Goal: Information Seeking & Learning: Learn about a topic

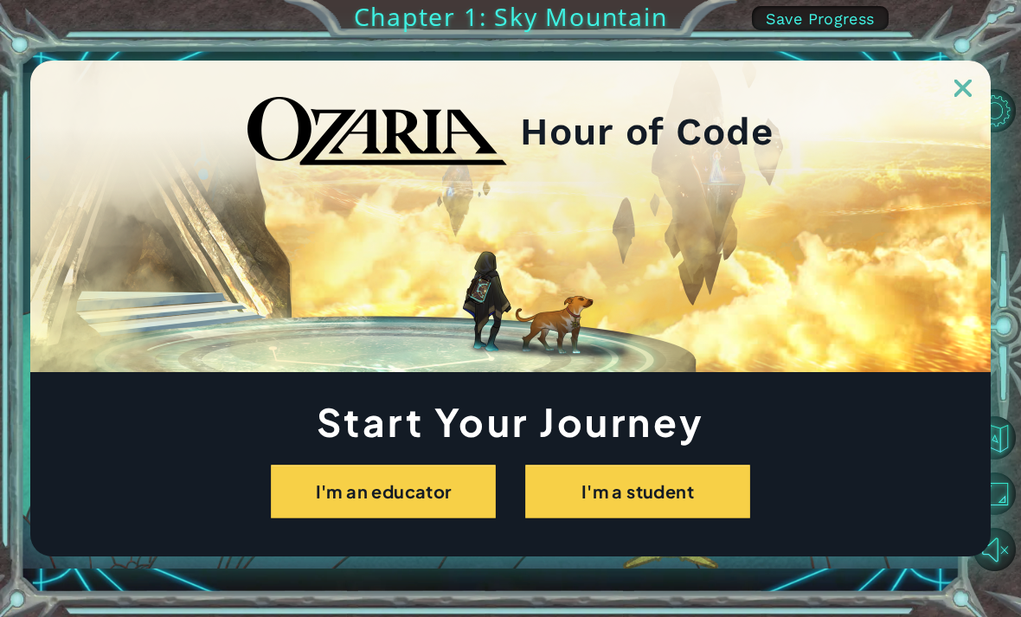
click at [965, 83] on img at bounding box center [963, 88] width 17 height 17
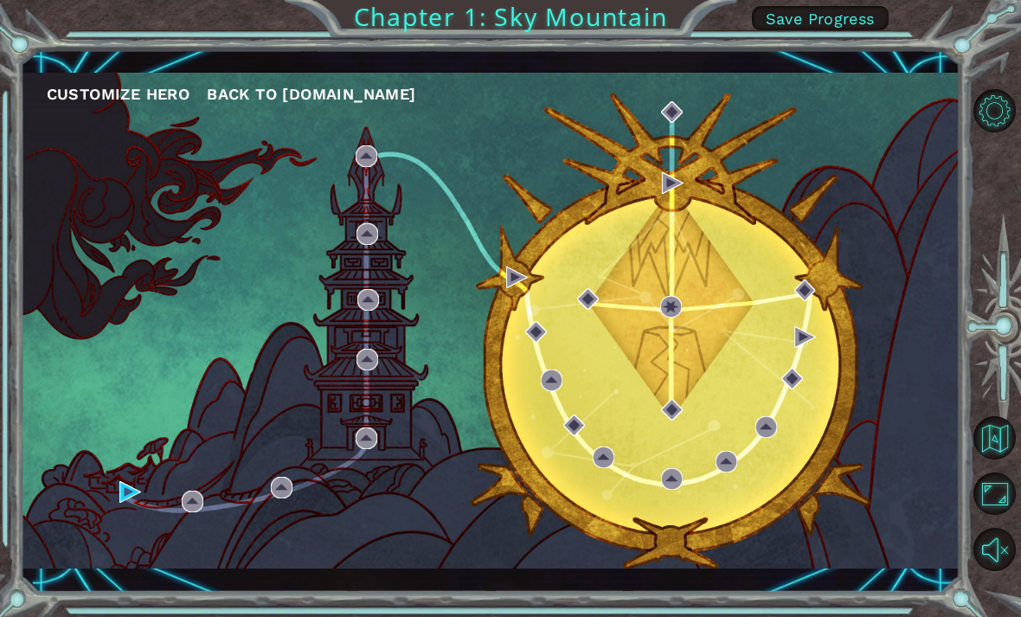
click at [150, 486] on div "Customize Hero Back to [DOMAIN_NAME]" at bounding box center [491, 321] width 940 height 496
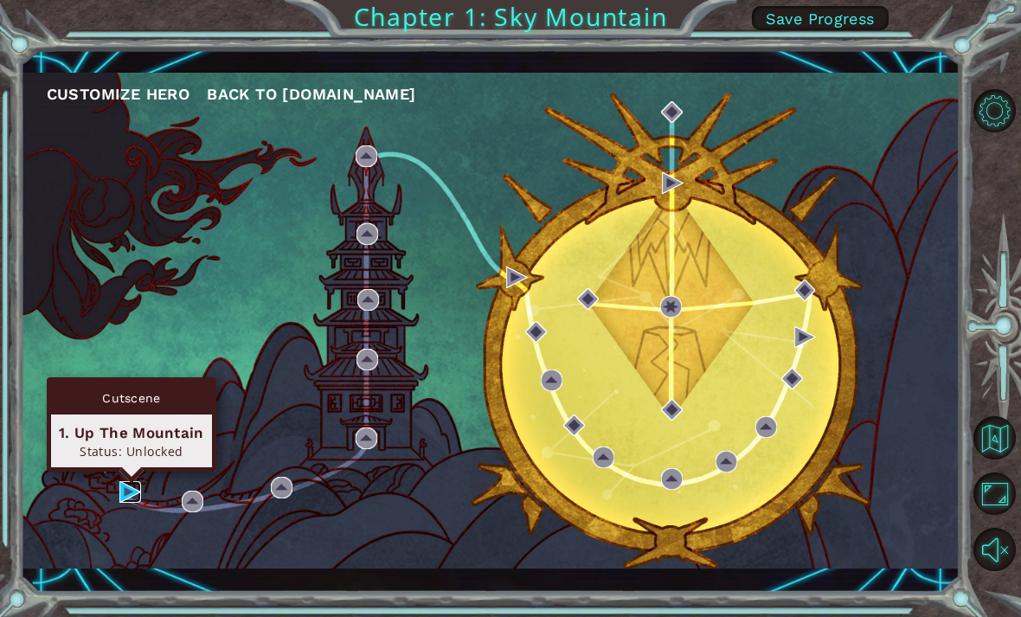
click at [119, 501] on img at bounding box center [130, 492] width 22 height 22
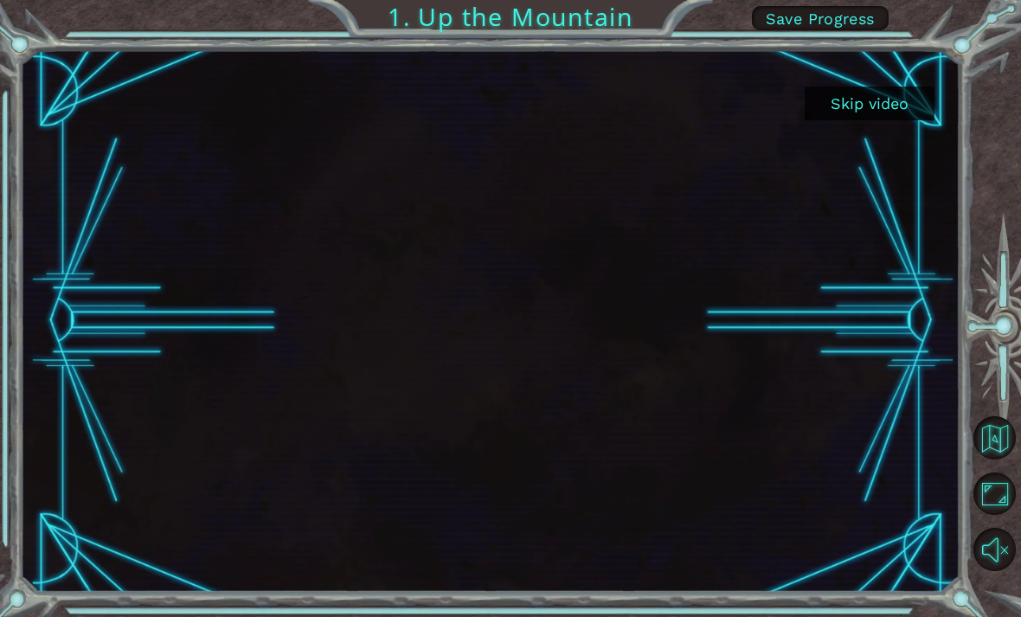
click at [882, 114] on button "Skip video" at bounding box center [870, 104] width 130 height 34
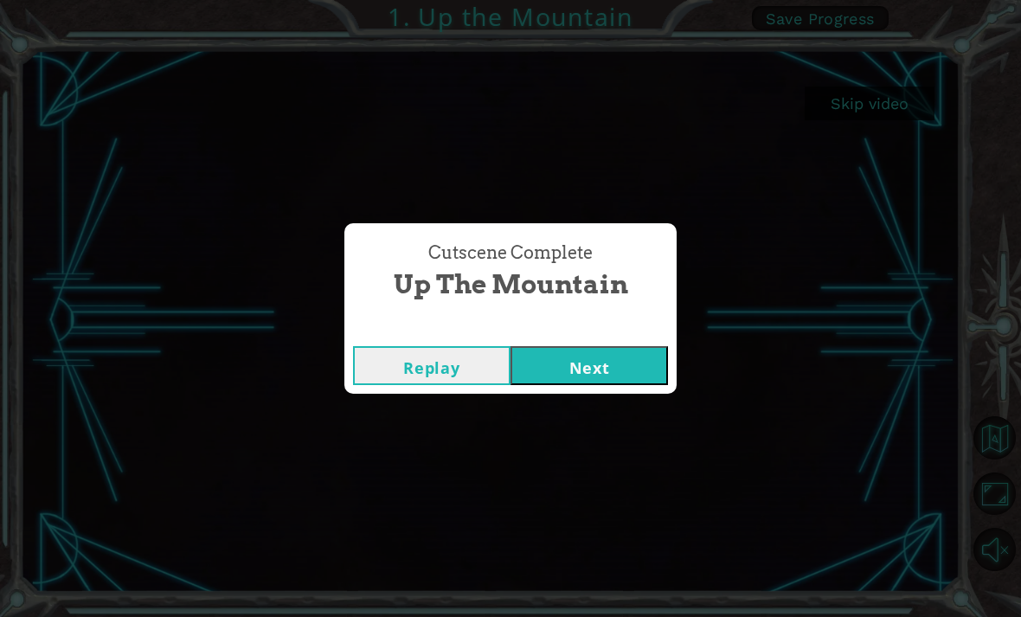
click at [882, 100] on div "Cutscene Complete Up the Mountain Replay Next" at bounding box center [510, 308] width 1021 height 617
click at [608, 363] on button "Next" at bounding box center [590, 365] width 158 height 39
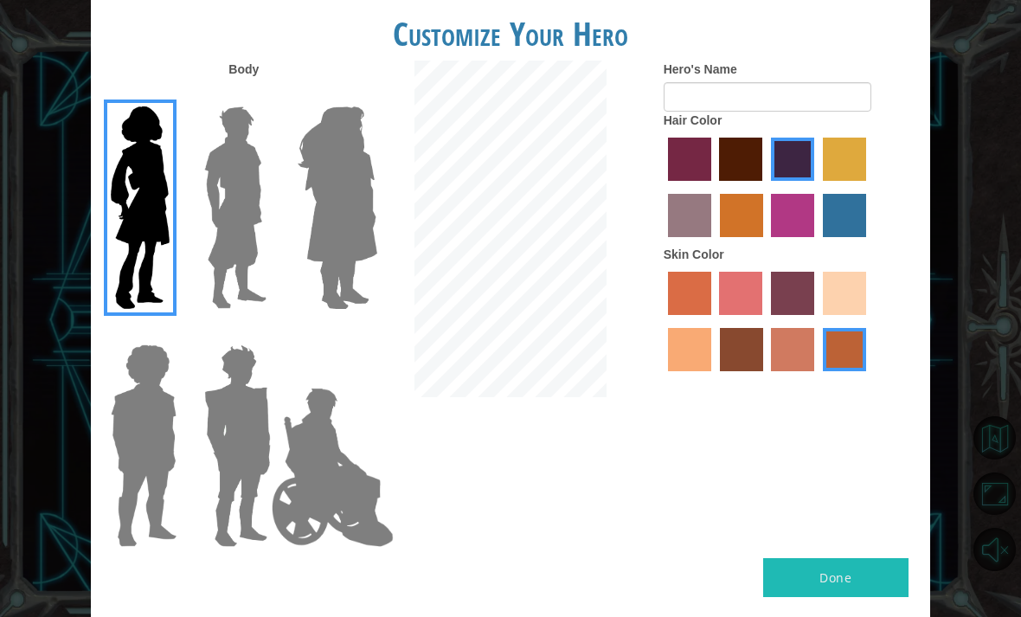
click at [762, 177] on label "maroon hair color" at bounding box center [740, 159] width 43 height 43
click at [714, 187] on input "maroon hair color" at bounding box center [714, 187] width 0 height 0
radio input "true"
click at [763, 216] on label "gold drop hair color" at bounding box center [741, 215] width 43 height 43
click at [714, 243] on input "gold drop hair color" at bounding box center [714, 243] width 0 height 0
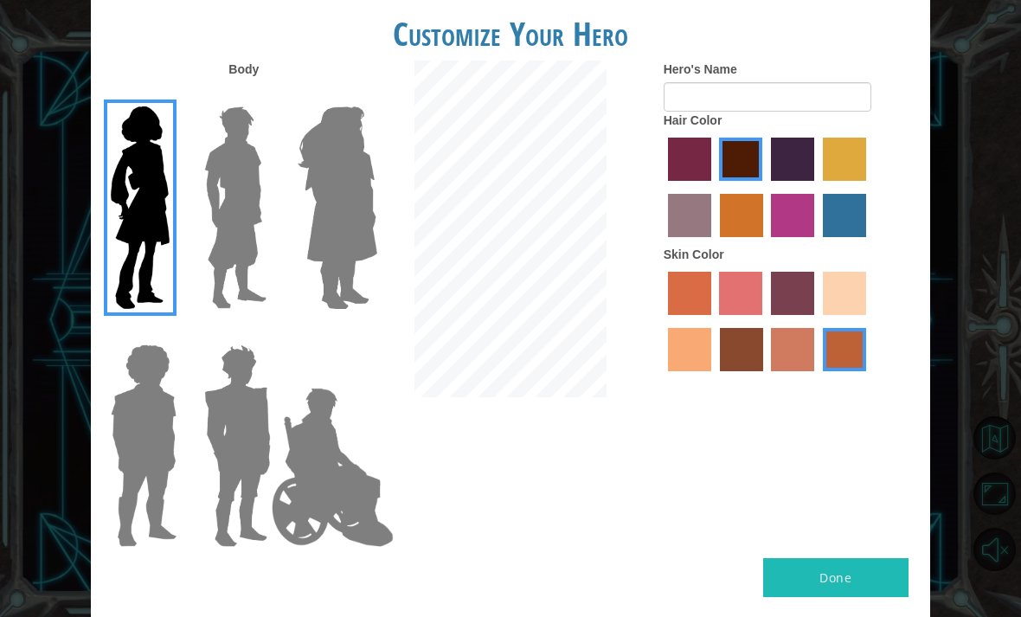
radio input "true"
click at [763, 237] on label "gold drop hair color" at bounding box center [741, 215] width 43 height 43
click at [714, 243] on input "gold drop hair color" at bounding box center [714, 243] width 0 height 0
click at [762, 172] on label "maroon hair color" at bounding box center [740, 159] width 43 height 43
click at [714, 187] on input "maroon hair color" at bounding box center [714, 187] width 0 height 0
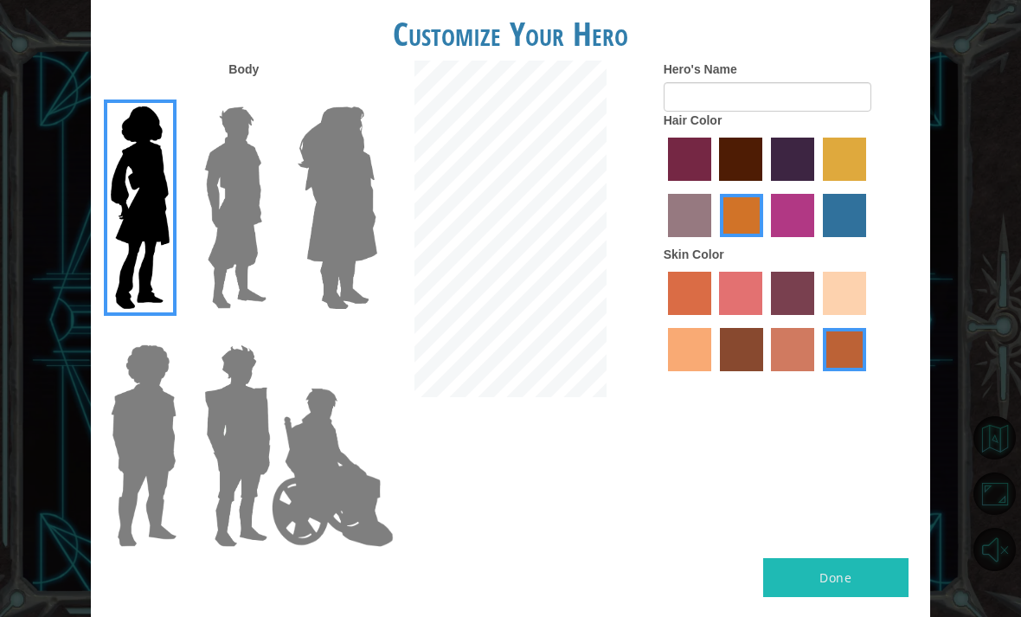
radio input "true"
click at [814, 233] on label "medium red violet hair color" at bounding box center [792, 215] width 43 height 43
click at [766, 243] on input "medium red violet hair color" at bounding box center [766, 243] width 0 height 0
radio input "true"
click at [814, 177] on label "hot purple hair color" at bounding box center [792, 159] width 43 height 43
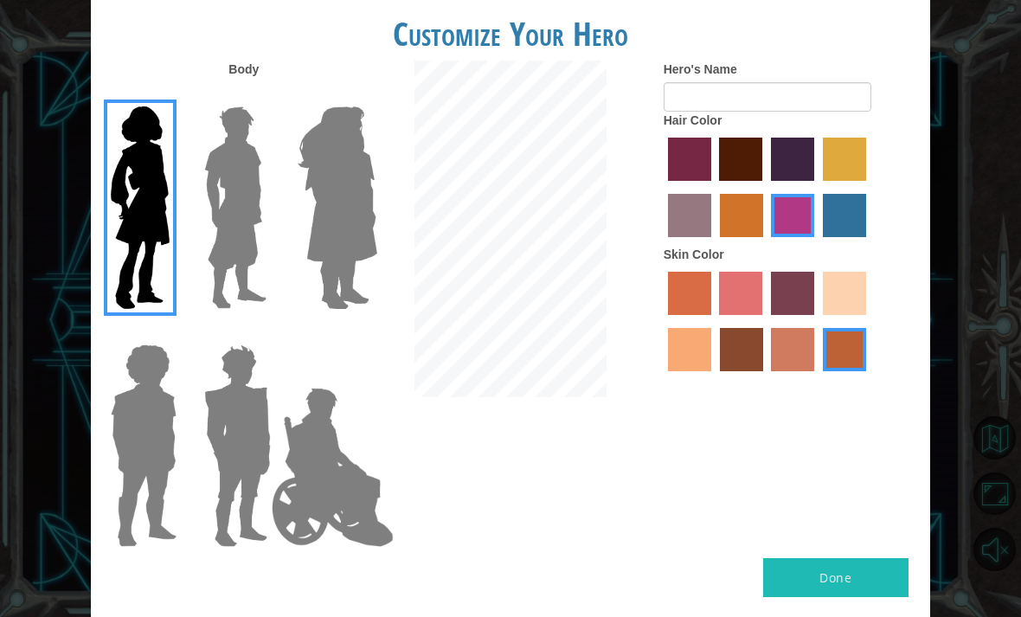
click at [765, 187] on input "hot purple hair color" at bounding box center [765, 187] width 0 height 0
radio input "true"
click at [711, 371] on label "tacao skin color" at bounding box center [689, 349] width 43 height 43
click at [869, 321] on input "tacao skin color" at bounding box center [869, 321] width 0 height 0
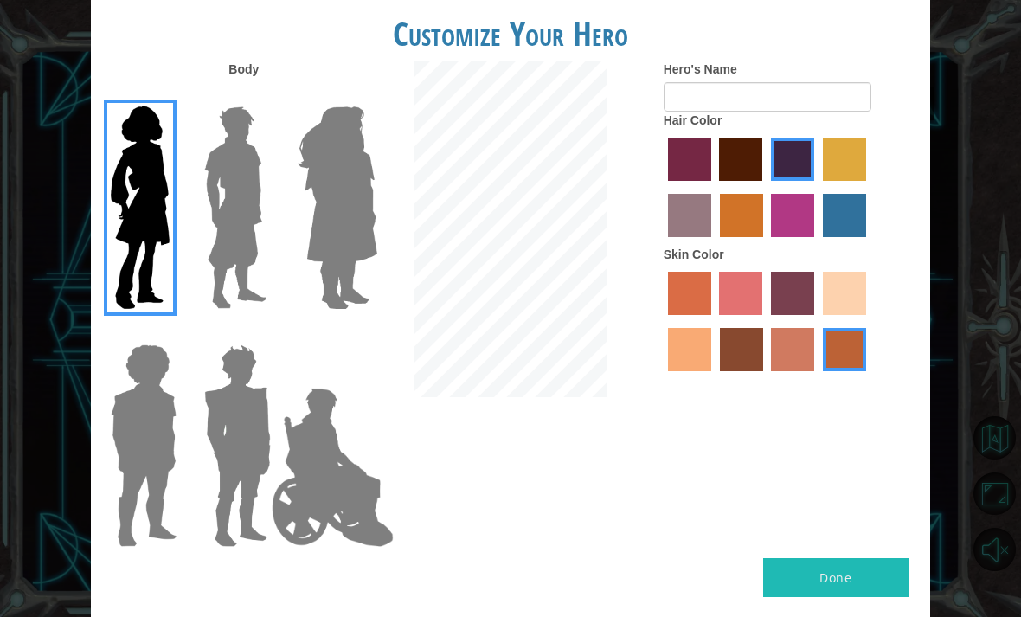
radio input "true"
click at [854, 560] on button "Done" at bounding box center [835, 577] width 145 height 39
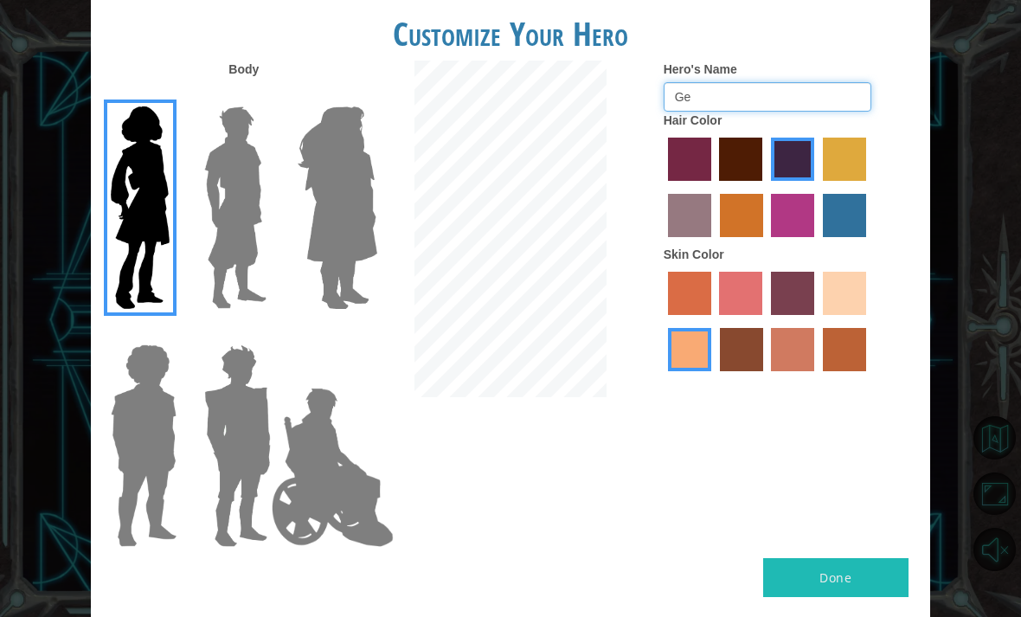
type input "G"
type input "Gem"
click at [871, 558] on button "Done" at bounding box center [835, 577] width 145 height 39
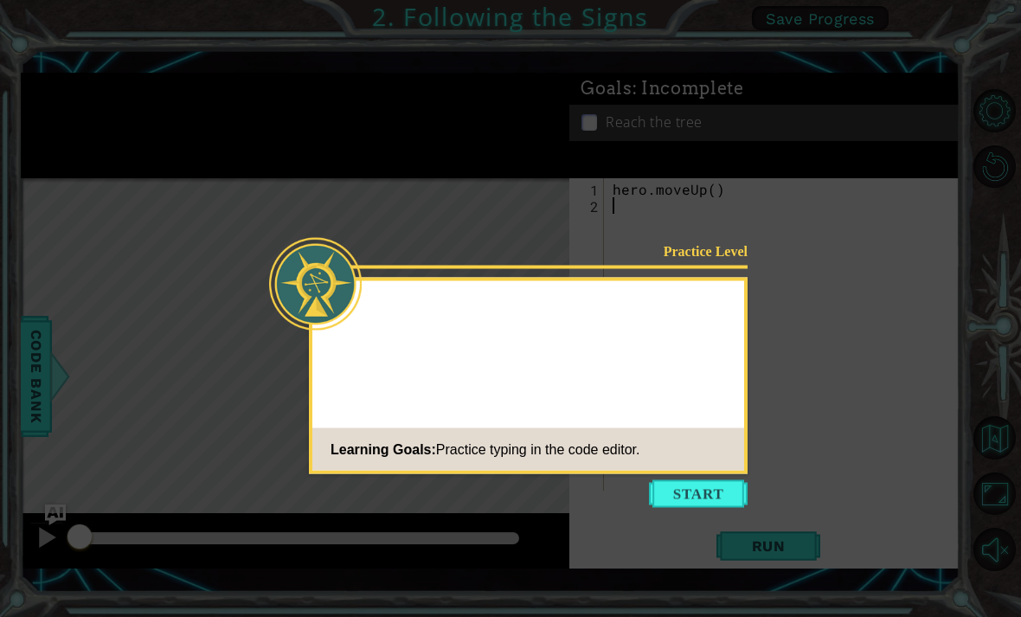
scroll to position [27, 0]
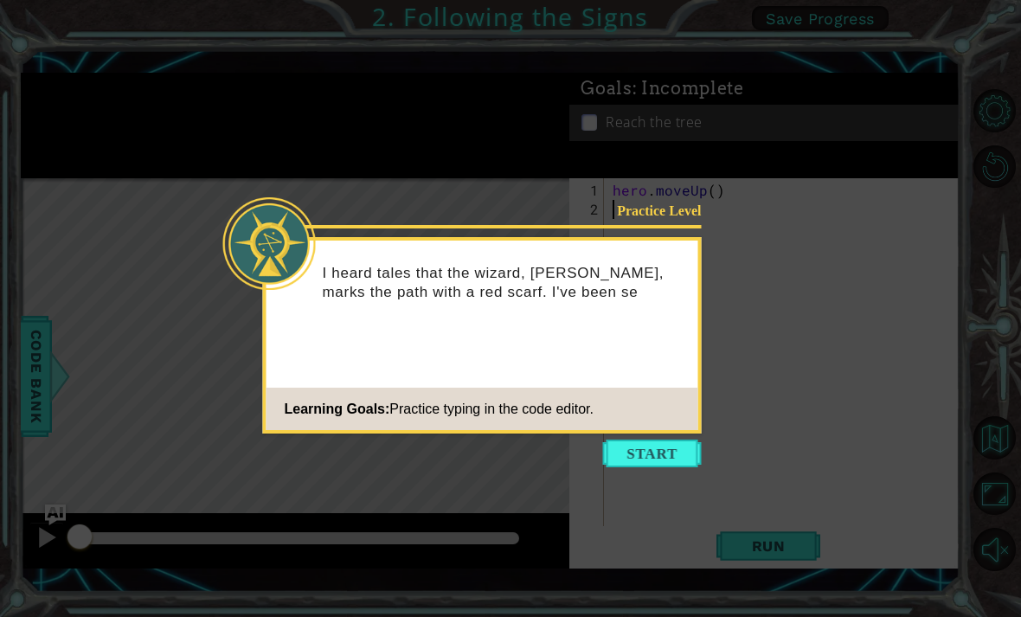
click at [677, 389] on footer "Learning Goals: Practice typing in the code editor." at bounding box center [483, 409] width 432 height 42
click at [683, 440] on button "Start" at bounding box center [652, 454] width 99 height 28
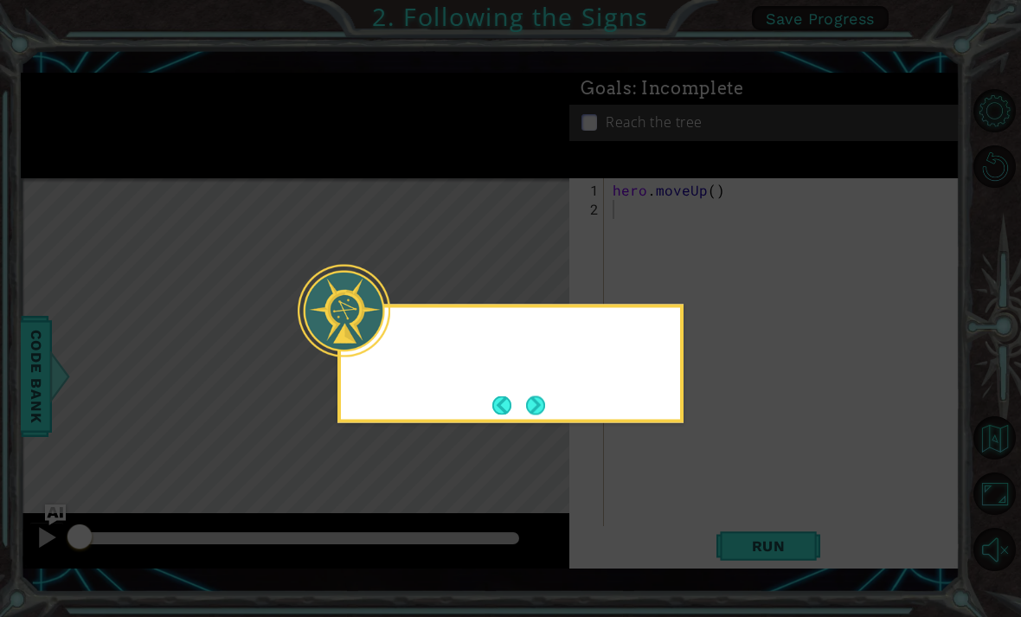
click at [672, 440] on icon at bounding box center [510, 308] width 1021 height 617
click at [678, 430] on icon at bounding box center [510, 308] width 1021 height 617
click at [548, 391] on button "Next" at bounding box center [536, 405] width 29 height 29
